Goal: Task Accomplishment & Management: Use online tool/utility

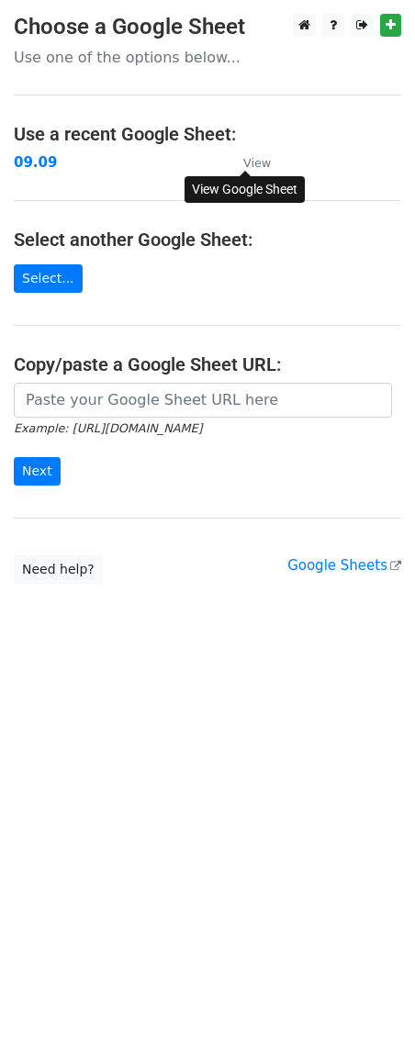
click at [261, 167] on small "View" at bounding box center [257, 163] width 28 height 14
click at [255, 167] on small "View" at bounding box center [257, 163] width 28 height 14
click at [16, 159] on strong "09.09" at bounding box center [35, 162] width 43 height 17
click at [33, 160] on strong "09.09" at bounding box center [35, 162] width 43 height 17
click at [35, 156] on strong "09.09" at bounding box center [35, 162] width 43 height 17
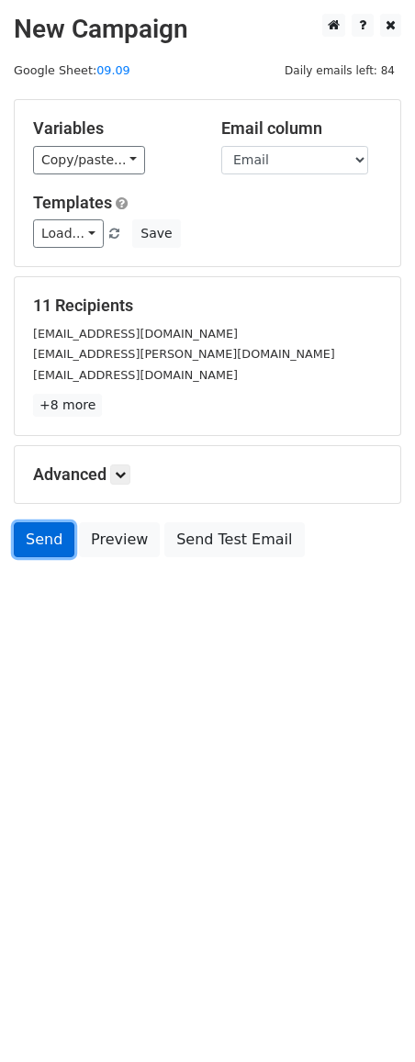
click at [48, 541] on link "Send" at bounding box center [44, 539] width 61 height 35
